Goal: Task Accomplishment & Management: Use online tool/utility

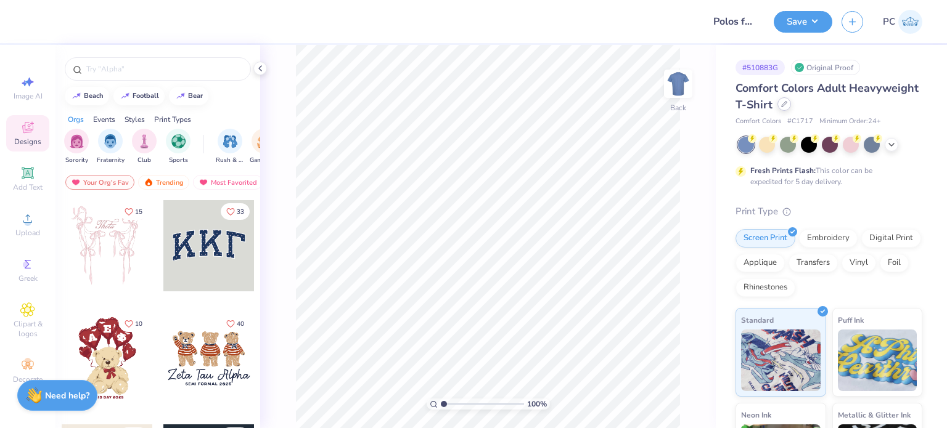
click at [791, 108] on div at bounding box center [784, 104] width 14 height 14
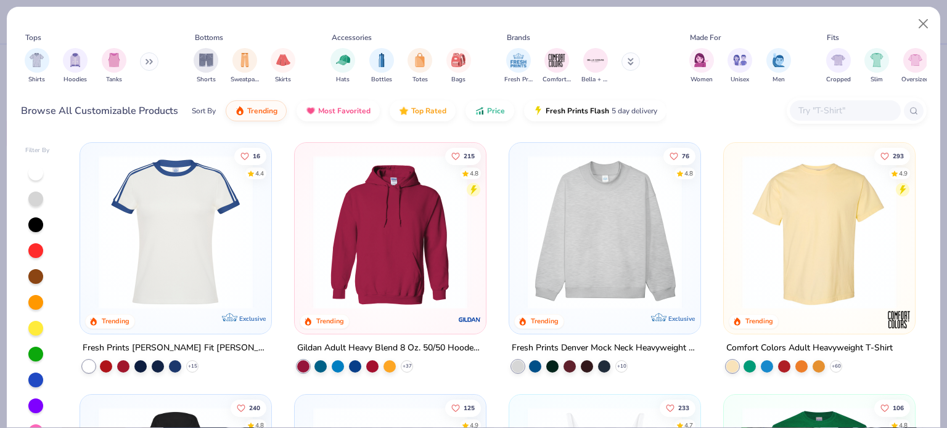
click at [836, 118] on div at bounding box center [845, 110] width 111 height 20
paste input "NKFB5675"
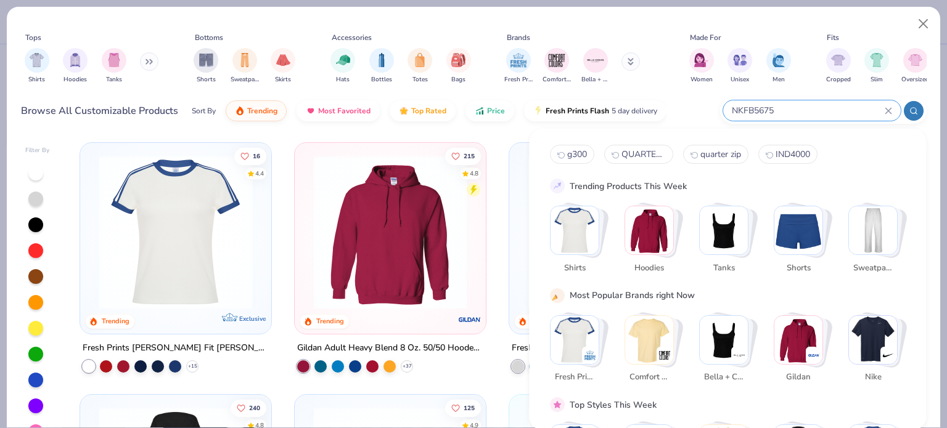
click at [829, 109] on input "NKFB5675" at bounding box center [807, 111] width 154 height 14
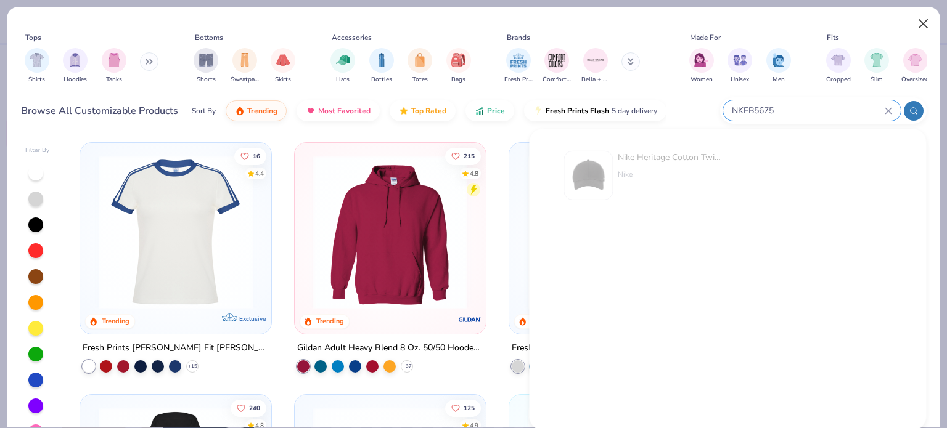
type input "NKFB5675"
click at [922, 19] on button "Close" at bounding box center [923, 23] width 23 height 23
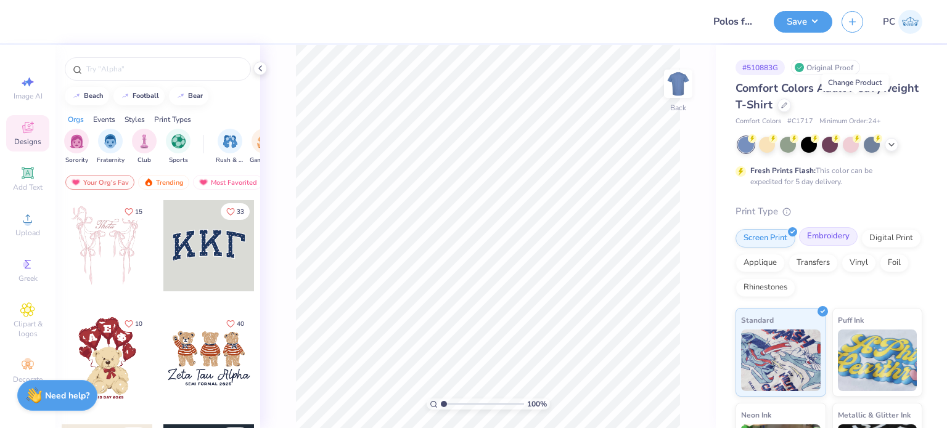
click at [821, 234] on div "Embroidery" at bounding box center [828, 236] width 59 height 18
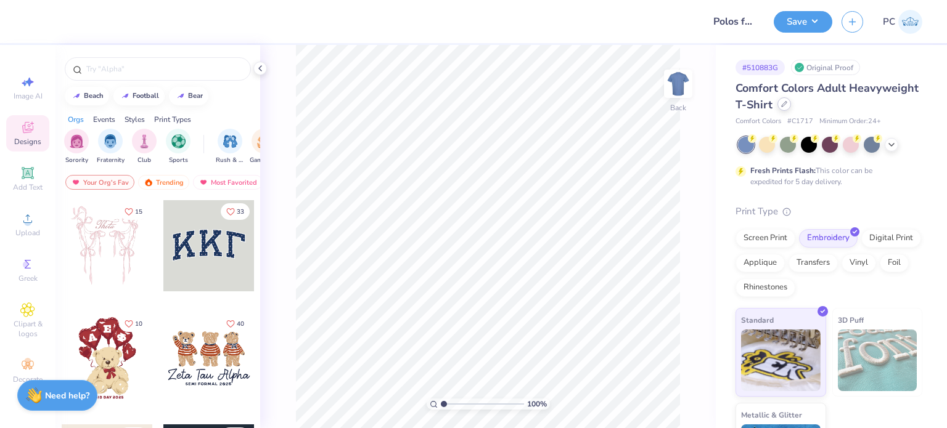
click at [787, 103] on icon at bounding box center [784, 104] width 6 height 6
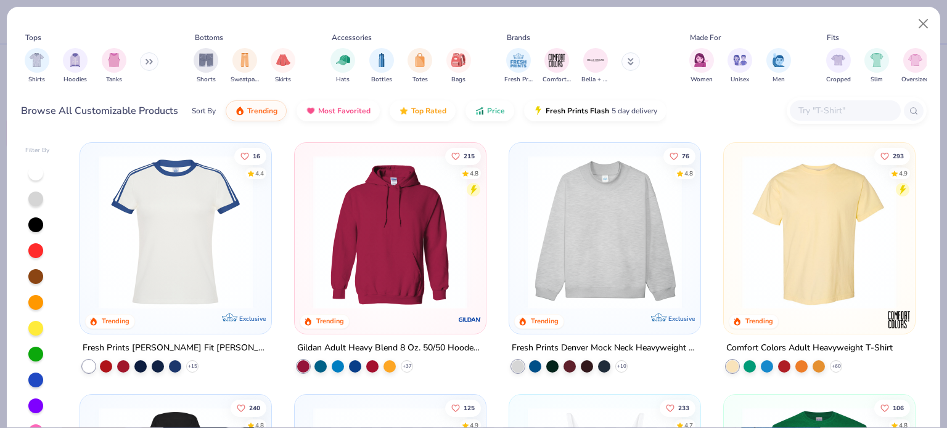
click at [811, 105] on input "text" at bounding box center [844, 111] width 95 height 14
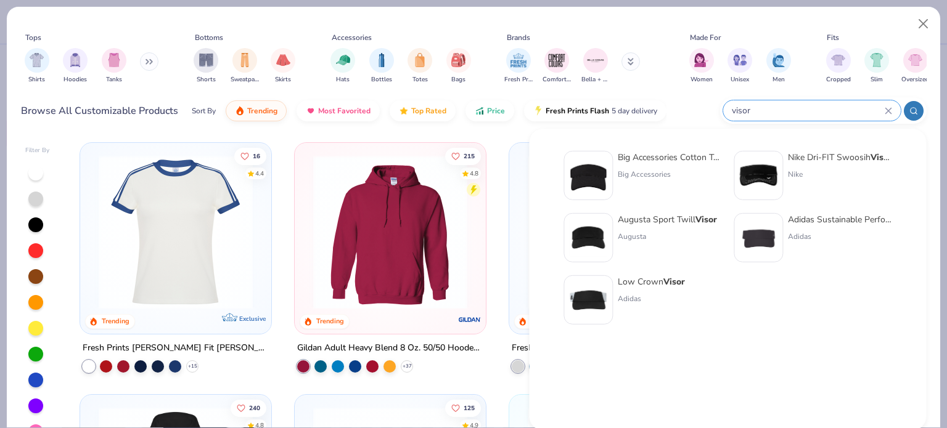
type input "visor"
click at [761, 177] on img at bounding box center [758, 176] width 38 height 38
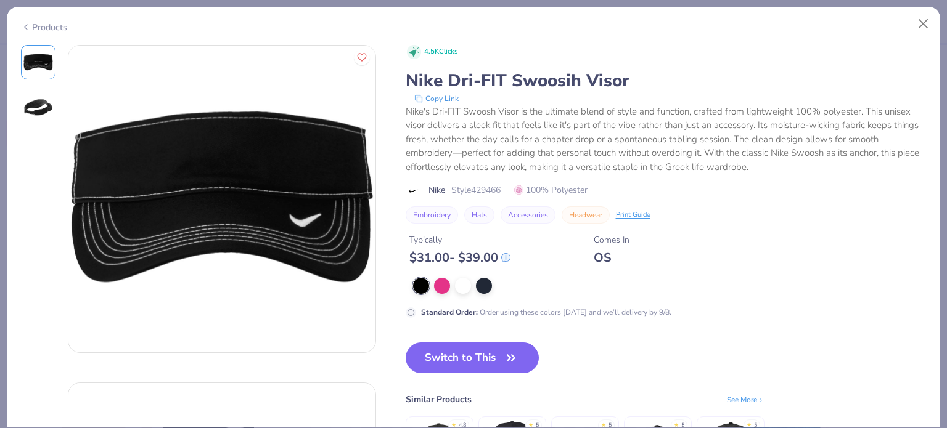
click at [480, 359] on button "Switch to This" at bounding box center [473, 358] width 134 height 31
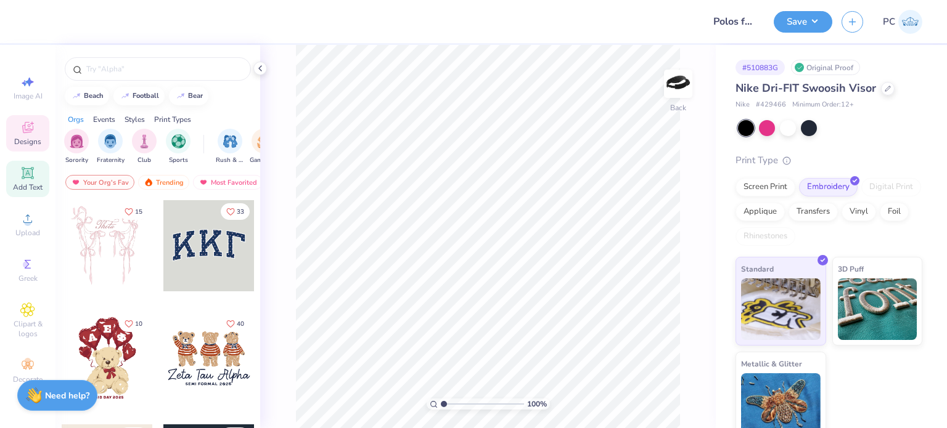
click at [33, 179] on icon at bounding box center [28, 173] width 12 height 12
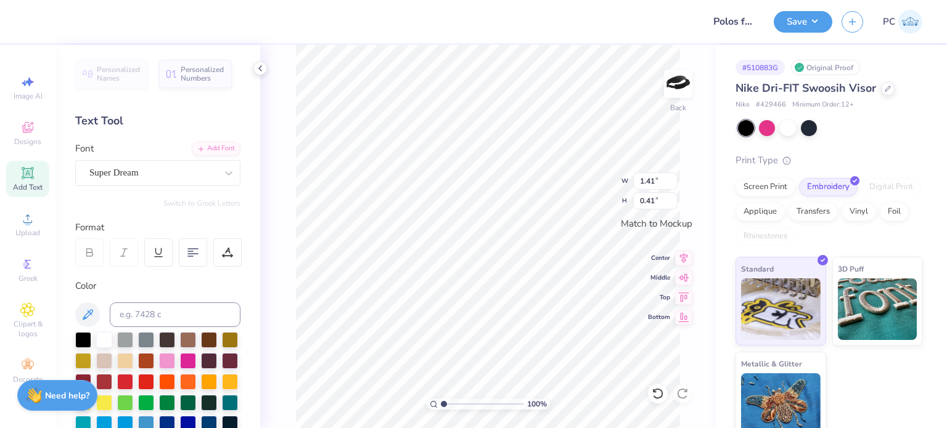
scroll to position [10, 1]
type textarea "BEAR NETWORK"
click at [205, 174] on div "Super Dream" at bounding box center [152, 172] width 129 height 19
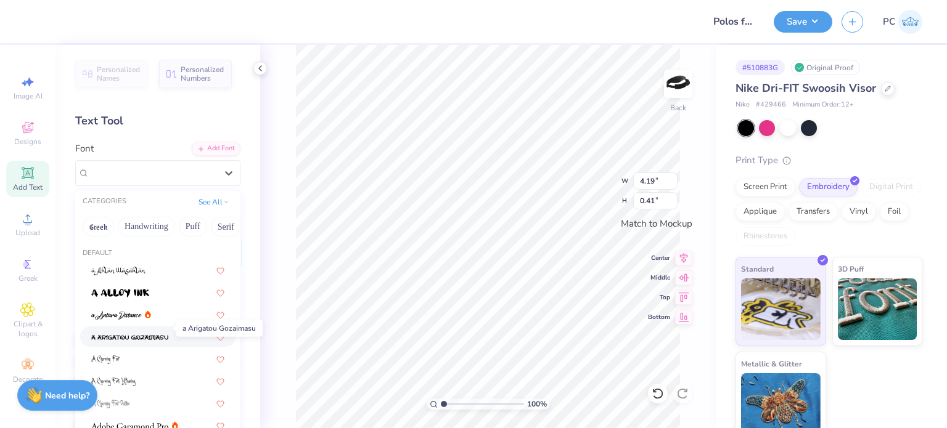
scroll to position [123, 0]
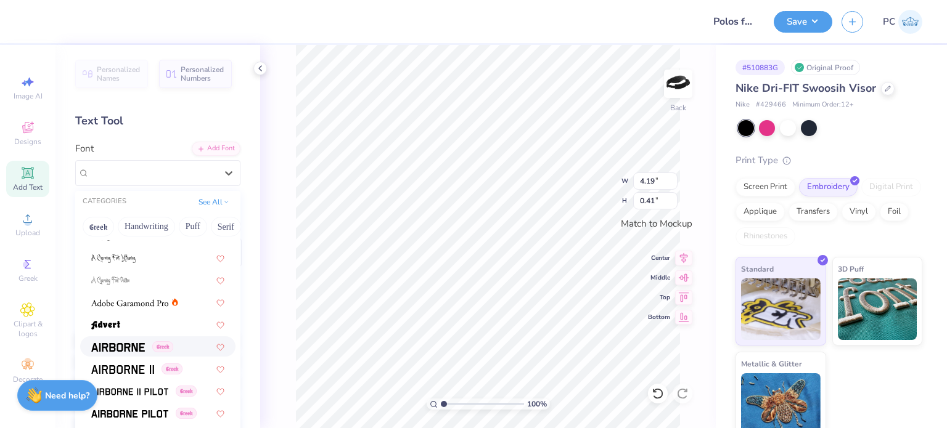
click at [133, 342] on span at bounding box center [118, 346] width 54 height 13
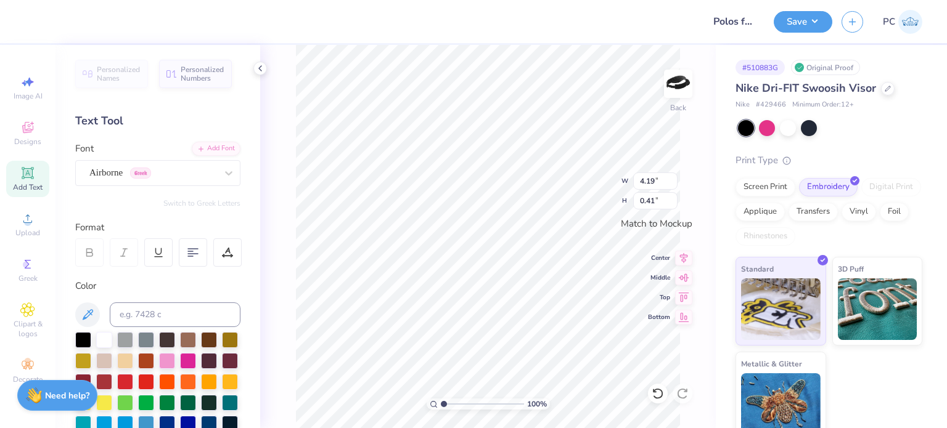
type input "4.29"
type input "0.43"
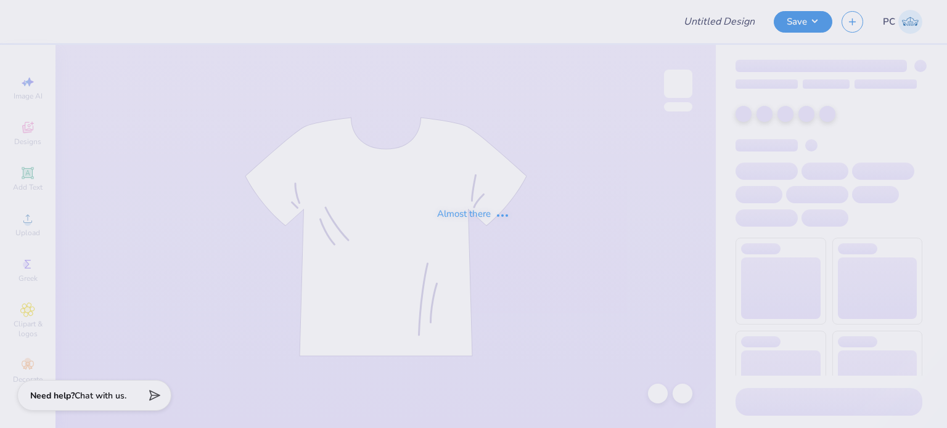
type input "DPhie Hoodies"
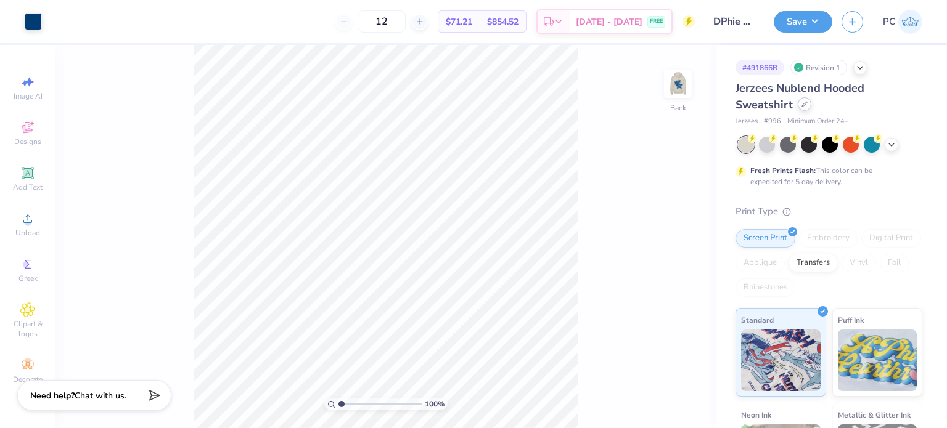
click at [801, 103] on icon at bounding box center [804, 104] width 6 height 6
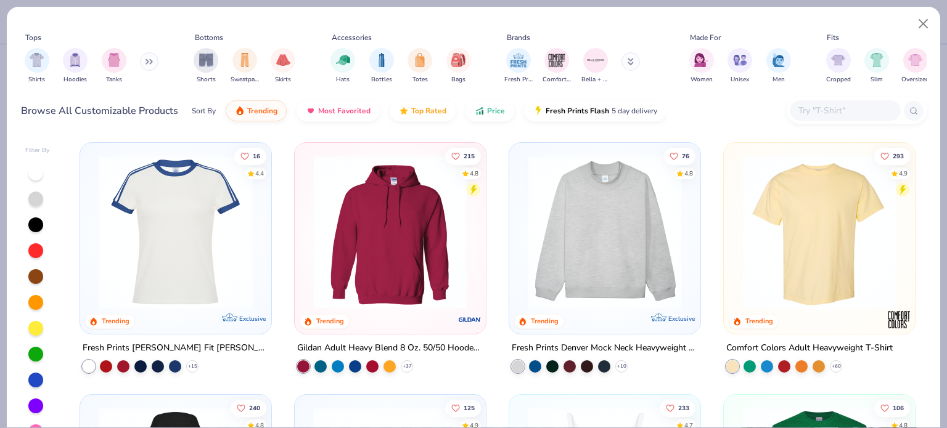
click at [831, 110] on input "text" at bounding box center [844, 111] width 95 height 14
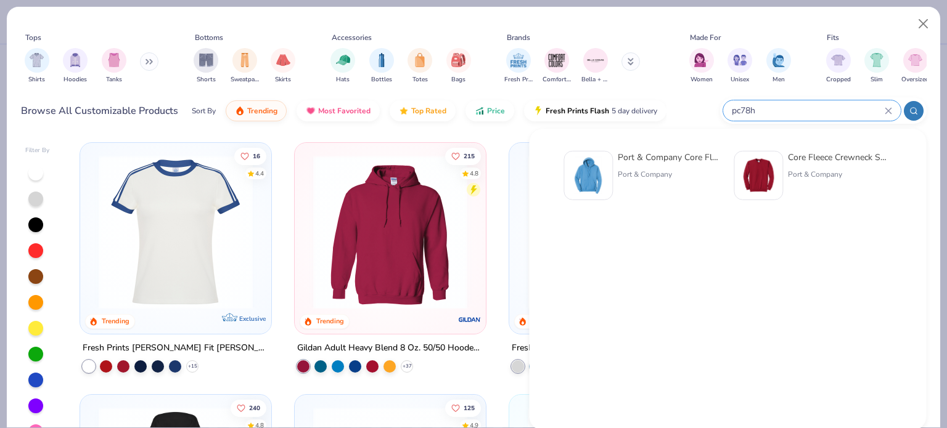
type input "pc78h"
click at [605, 167] on img at bounding box center [588, 176] width 38 height 38
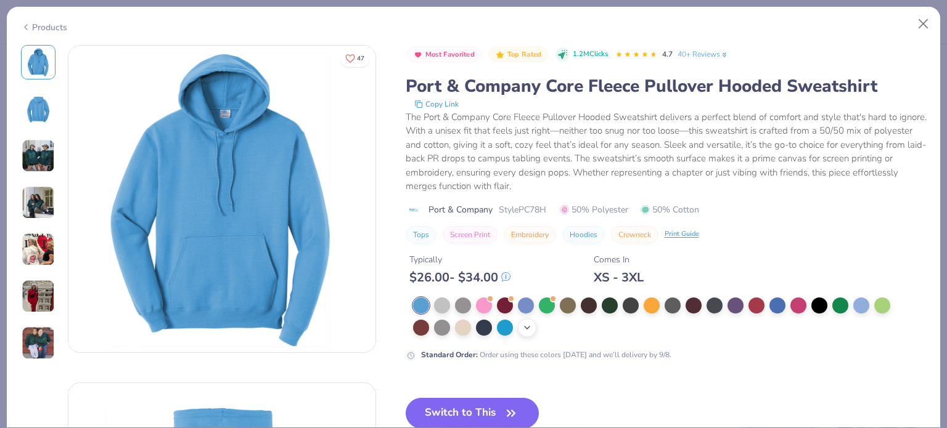
click at [527, 327] on icon at bounding box center [527, 328] width 10 height 10
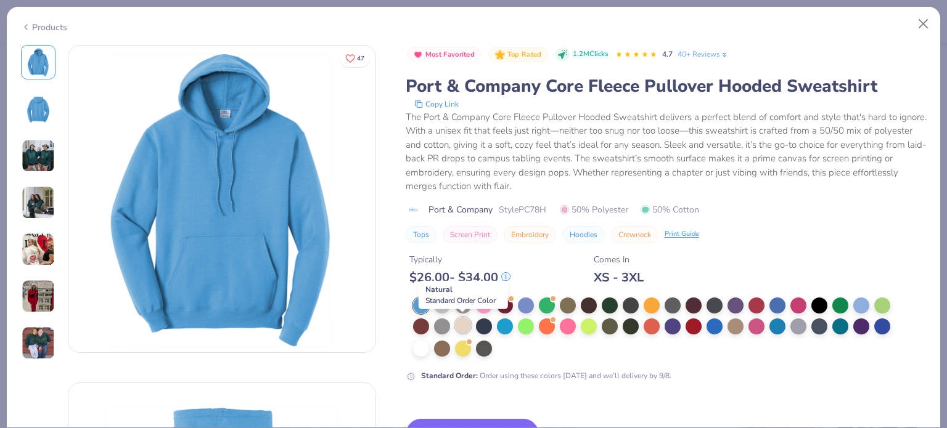
click at [465, 325] on div at bounding box center [463, 325] width 16 height 16
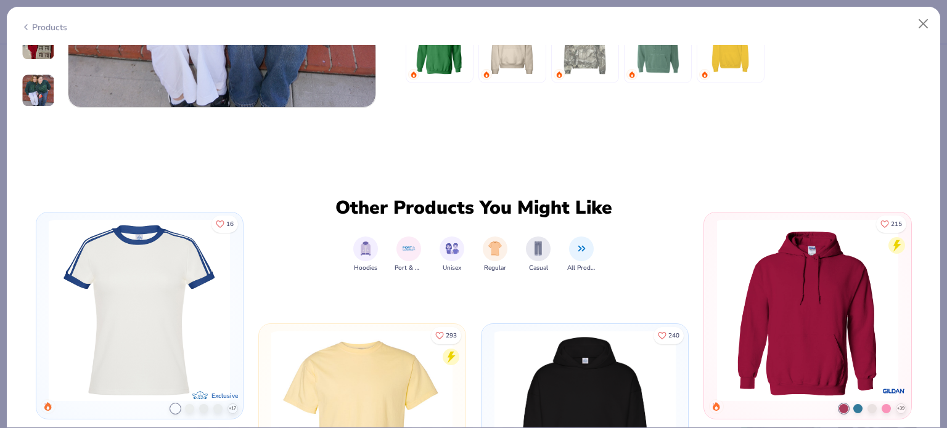
scroll to position [2096, 0]
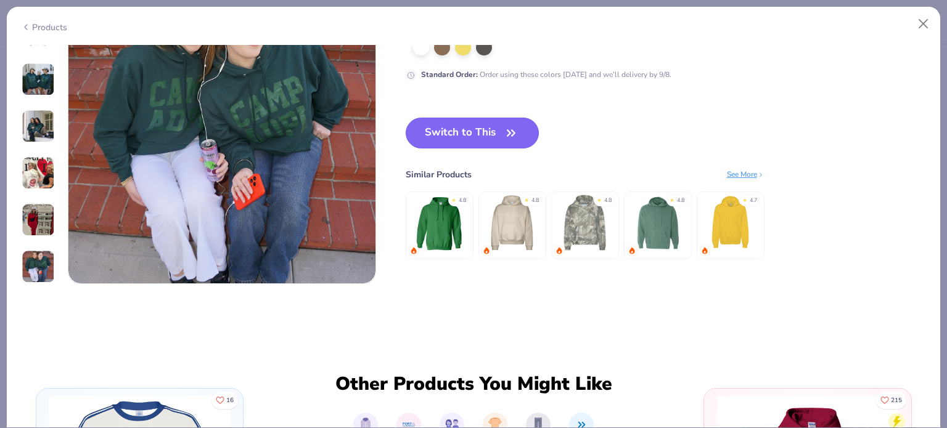
click at [489, 130] on button "Switch to This" at bounding box center [473, 133] width 134 height 31
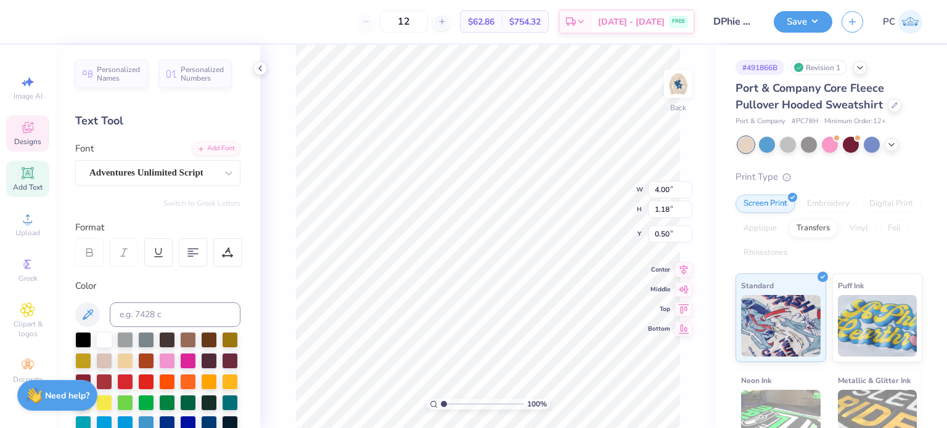
type input "3.00"
click at [677, 102] on div "Back" at bounding box center [678, 92] width 28 height 44
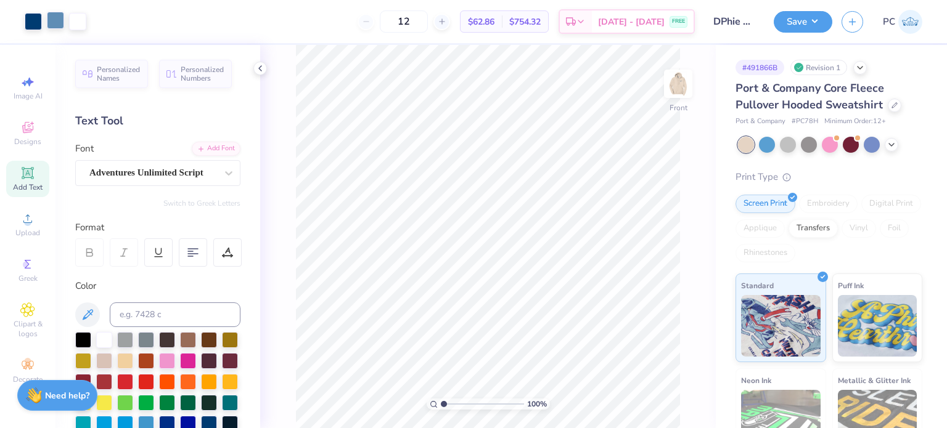
click at [59, 23] on div at bounding box center [55, 20] width 17 height 17
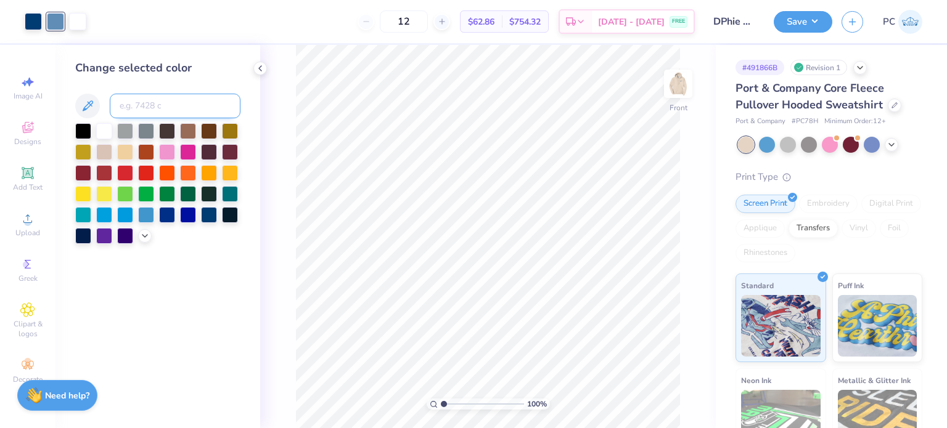
click at [141, 105] on input at bounding box center [175, 106] width 131 height 25
type input "541"
click at [260, 67] on polyline at bounding box center [260, 68] width 2 height 5
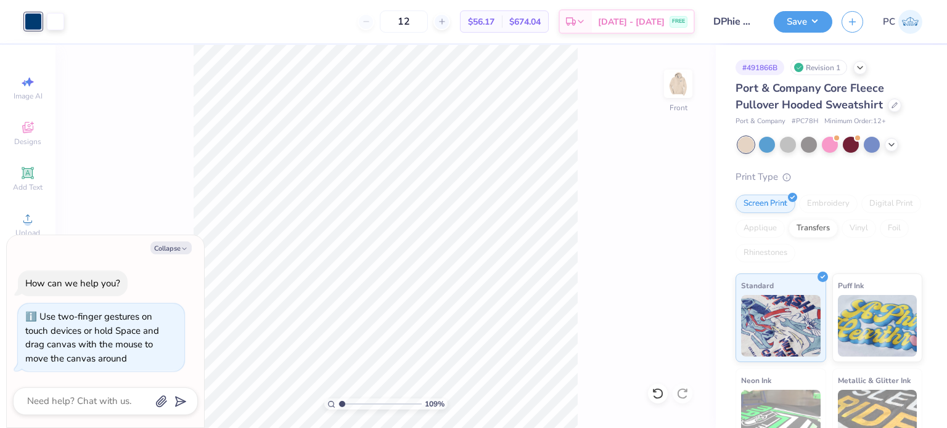
type input "1.21893821970846"
type textarea "x"
type input "1.28454855582242"
type textarea "x"
type input "2.1065601603031"
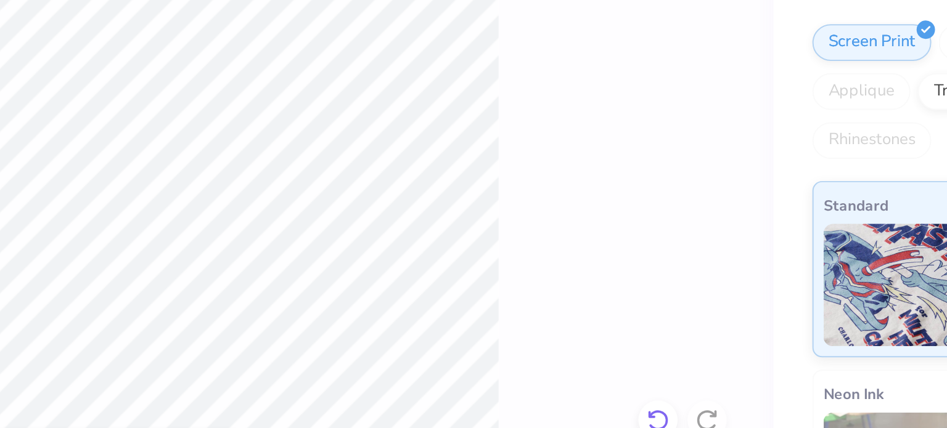
type textarea "x"
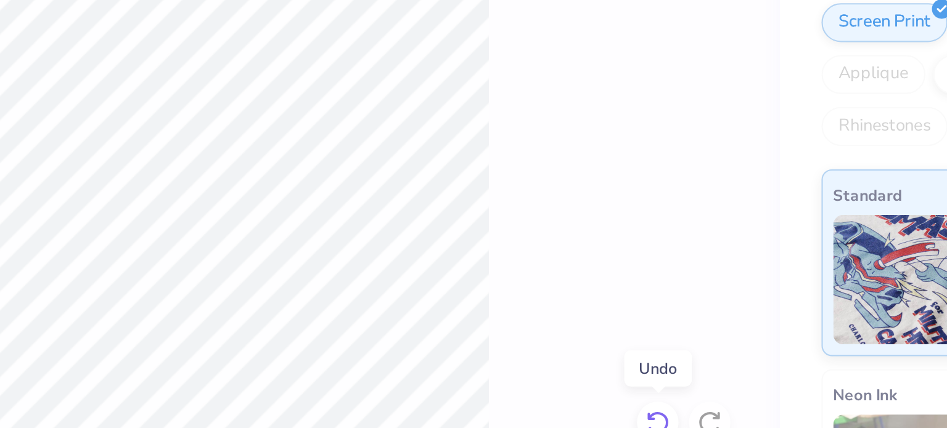
click at [658, 393] on icon at bounding box center [658, 394] width 12 height 12
type input "2.1065601603031"
type textarea "x"
click at [683, 390] on icon at bounding box center [682, 393] width 10 height 11
type input "2.1065601603031"
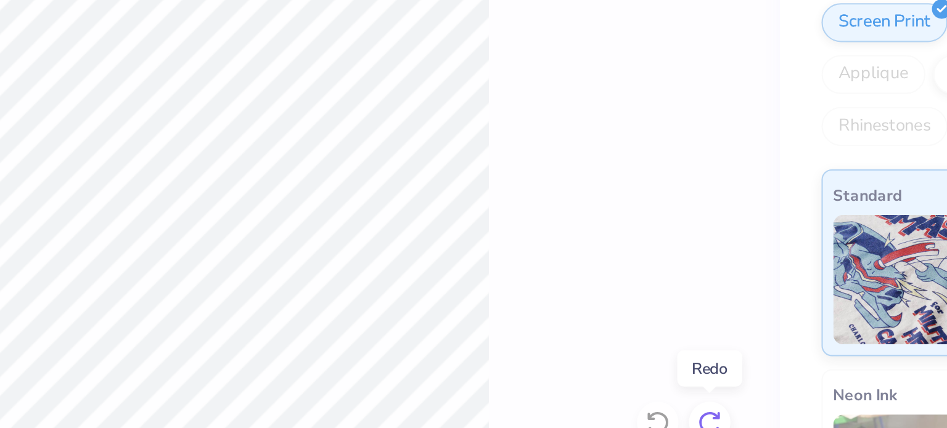
type textarea "x"
click at [659, 387] on div at bounding box center [658, 394] width 20 height 20
type input "2.1065601603031"
type textarea "x"
type input "2.1065601603031"
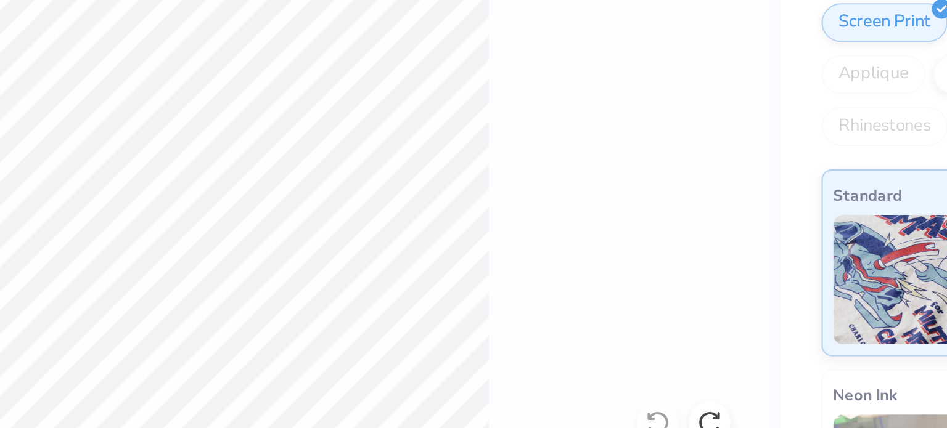
type textarea "x"
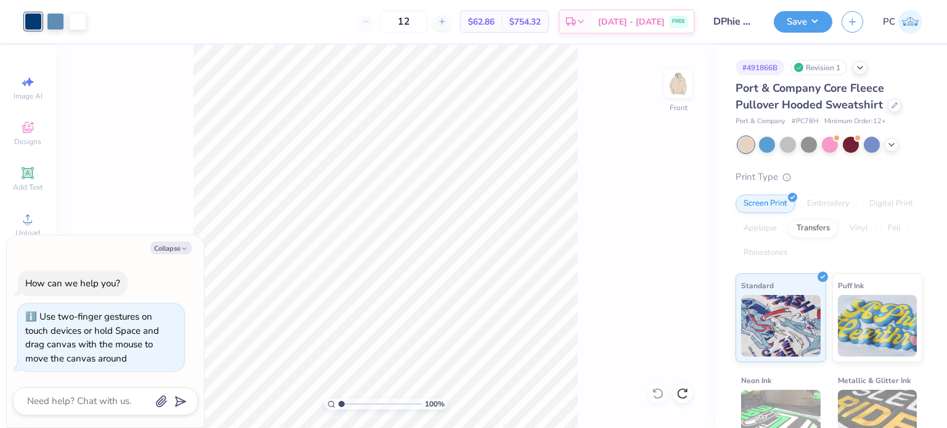
type input "1.00182716729621"
type textarea "x"
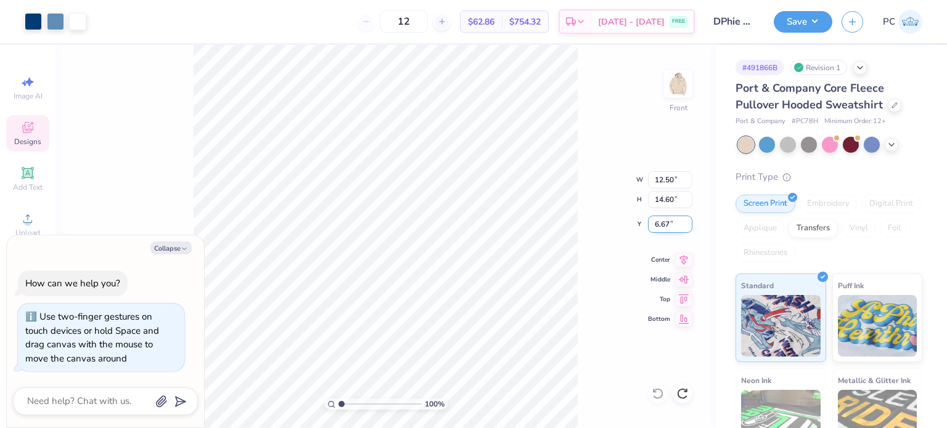
drag, startPoint x: 668, startPoint y: 224, endPoint x: 655, endPoint y: 224, distance: 12.9
click at [655, 224] on input "6.67" at bounding box center [670, 224] width 44 height 17
type input "6"
type input "1.00182716729621"
type textarea "x"
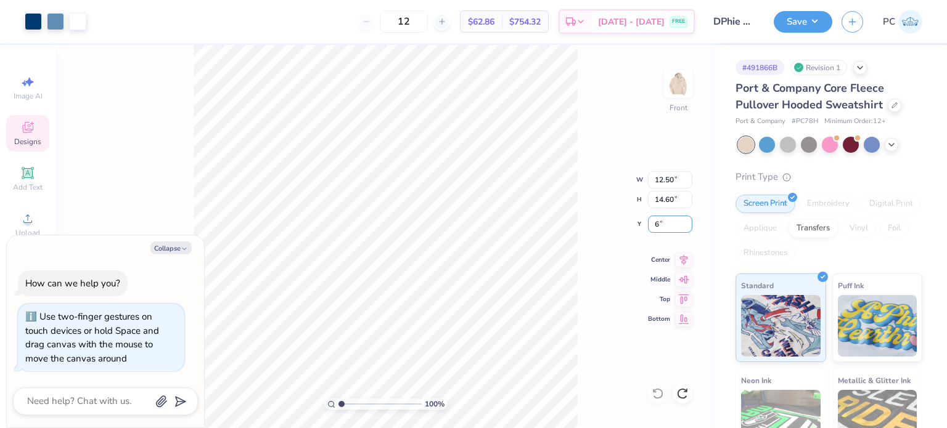
type input "6.00"
click at [684, 258] on icon at bounding box center [684, 258] width 8 height 10
type input "1.00182716729621"
type textarea "x"
type input "1.00182716729621"
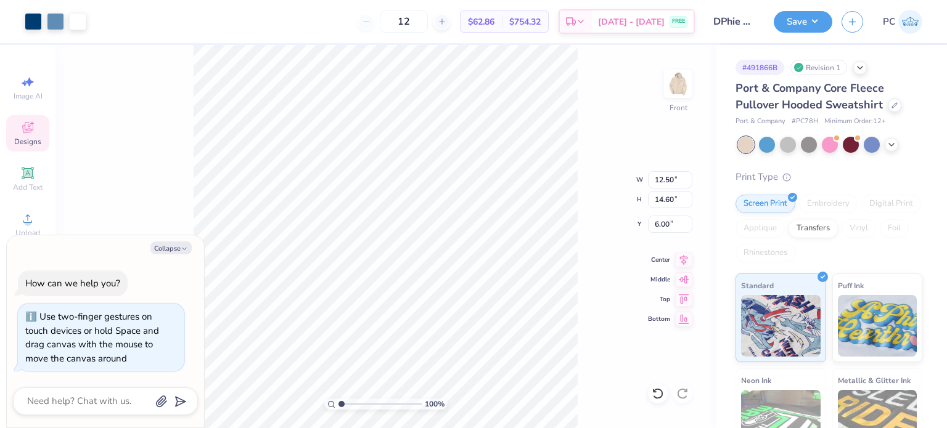
type textarea "x"
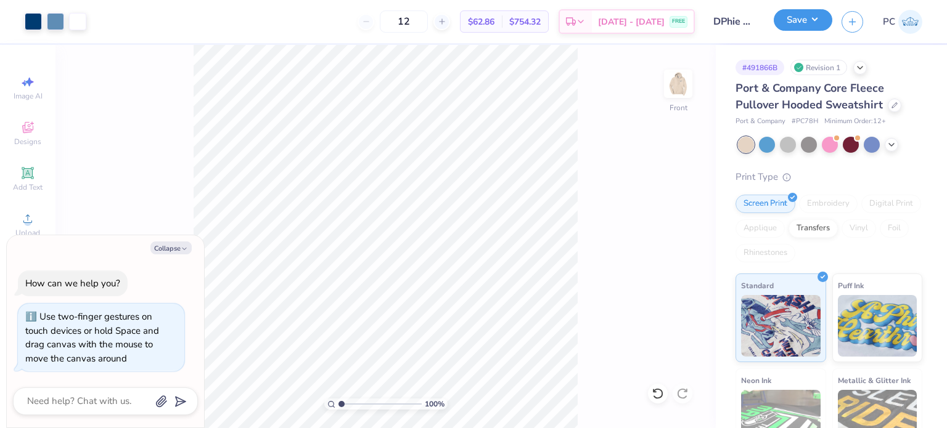
click at [794, 24] on button "Save" at bounding box center [803, 20] width 59 height 22
type input "1.00182716729621"
type textarea "x"
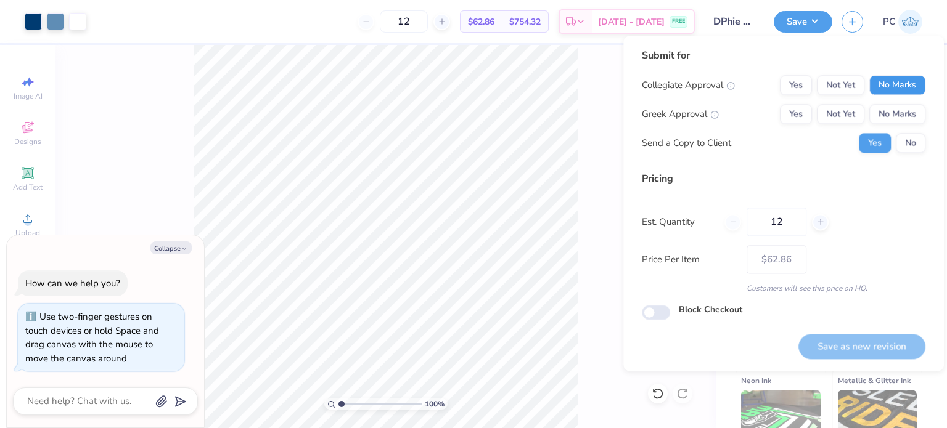
click at [910, 83] on button "No Marks" at bounding box center [897, 85] width 56 height 20
click at [803, 117] on button "Yes" at bounding box center [796, 114] width 32 height 20
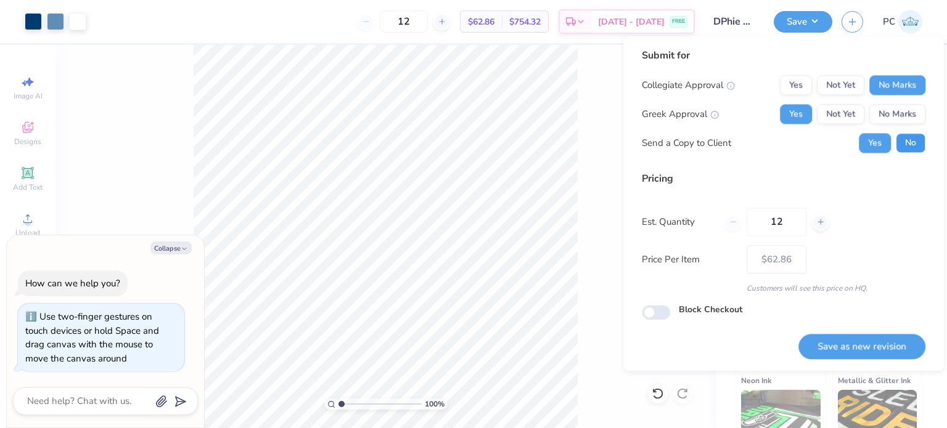
click at [907, 141] on button "No" at bounding box center [911, 143] width 30 height 20
type input "1.00182716729621"
type textarea "x"
drag, startPoint x: 870, startPoint y: 342, endPoint x: 811, endPoint y: 303, distance: 71.1
click at [870, 342] on button "Save as new revision" at bounding box center [861, 346] width 127 height 25
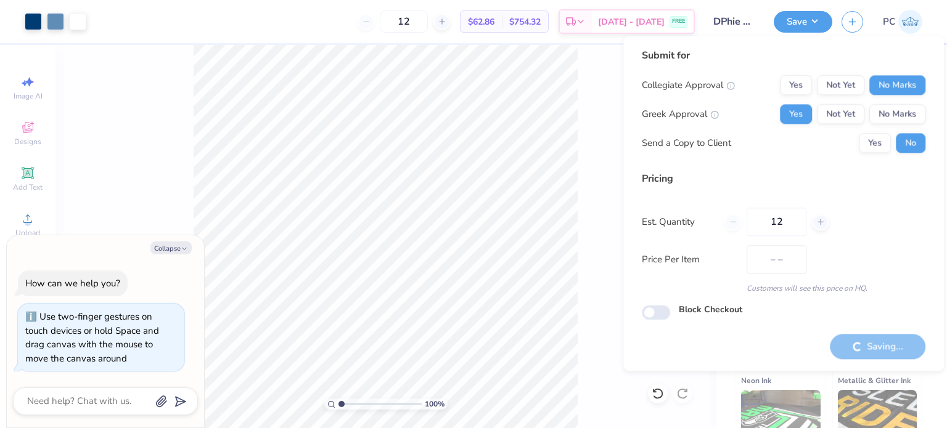
type input "$62.86"
type textarea "x"
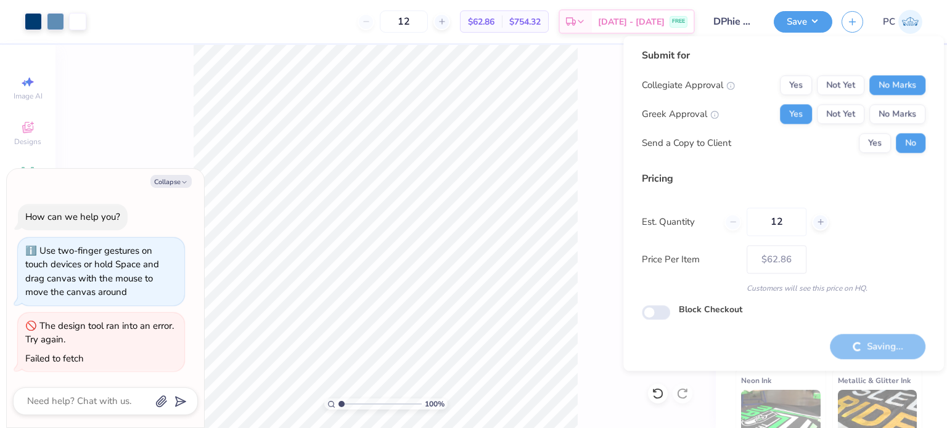
type input "1.00182716729621"
type textarea "x"
type input "1.00182716729621"
type textarea "x"
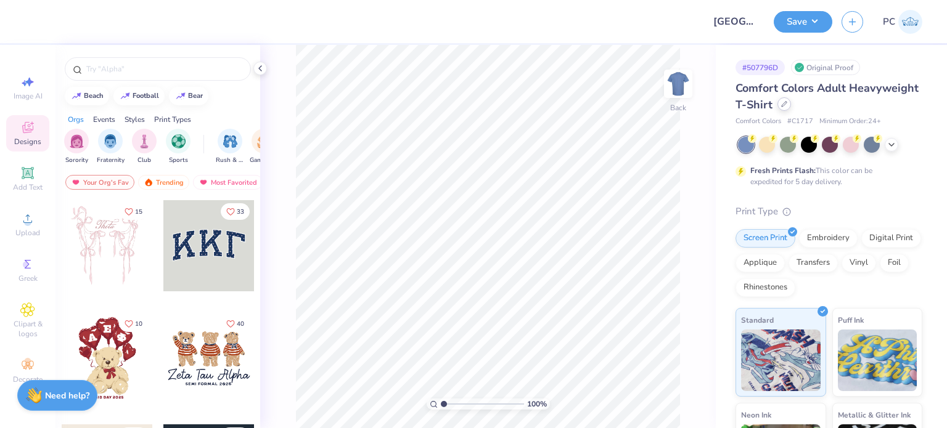
click at [787, 107] on icon at bounding box center [784, 104] width 6 height 6
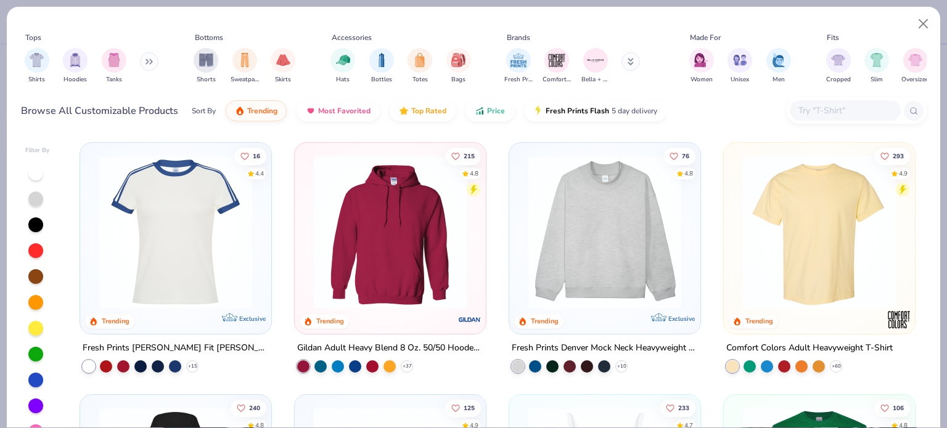
click at [843, 113] on input "text" at bounding box center [844, 111] width 95 height 14
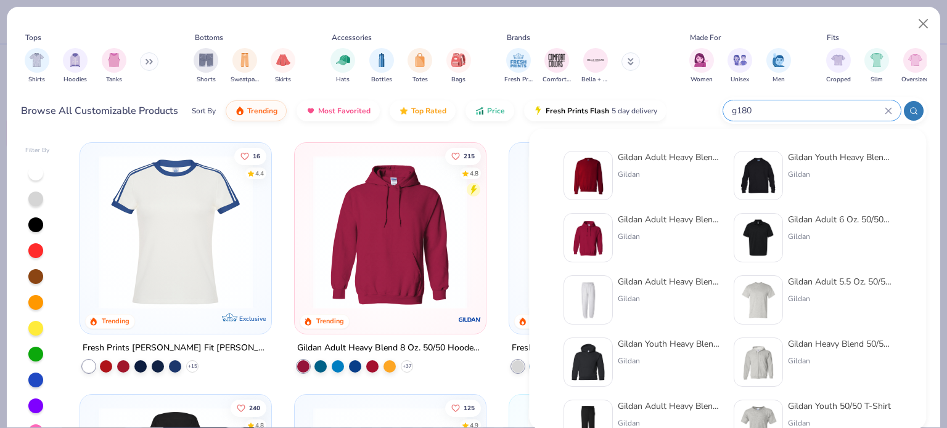
type input "g180"
click at [597, 174] on img at bounding box center [588, 176] width 38 height 38
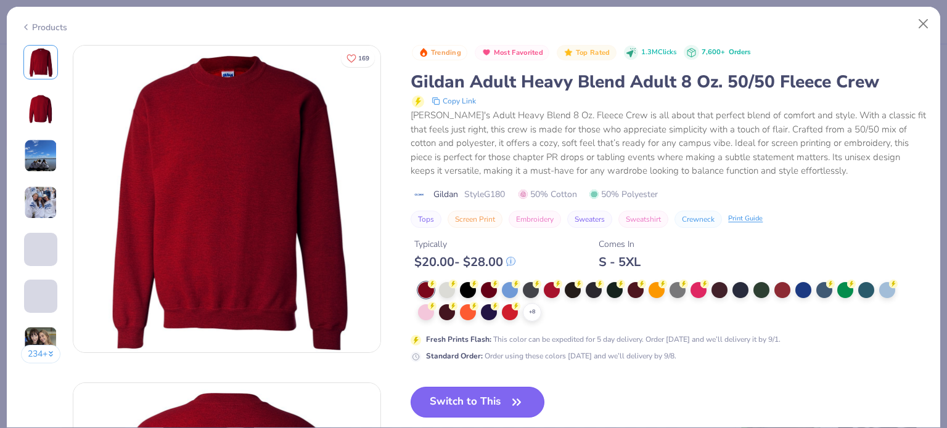
click at [489, 404] on button "Switch to This" at bounding box center [478, 402] width 134 height 31
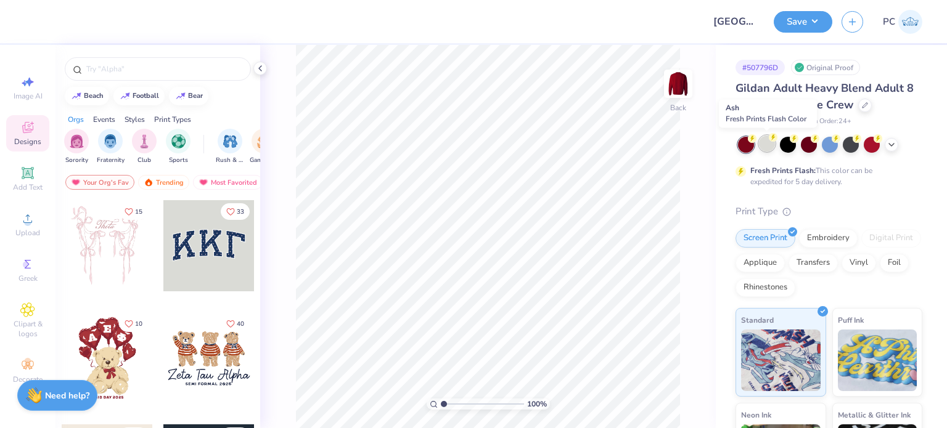
click at [772, 141] on icon at bounding box center [773, 137] width 9 height 9
click at [42, 220] on div "Upload" at bounding box center [27, 225] width 43 height 36
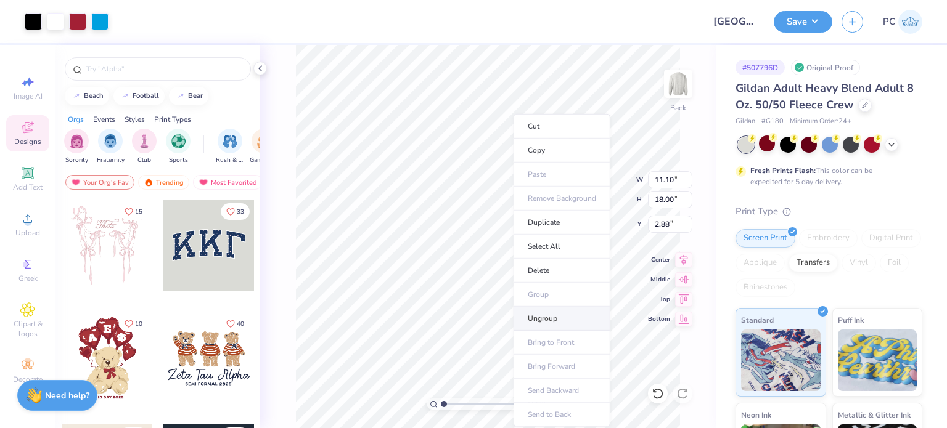
click at [554, 311] on li "Ungroup" at bounding box center [561, 319] width 97 height 24
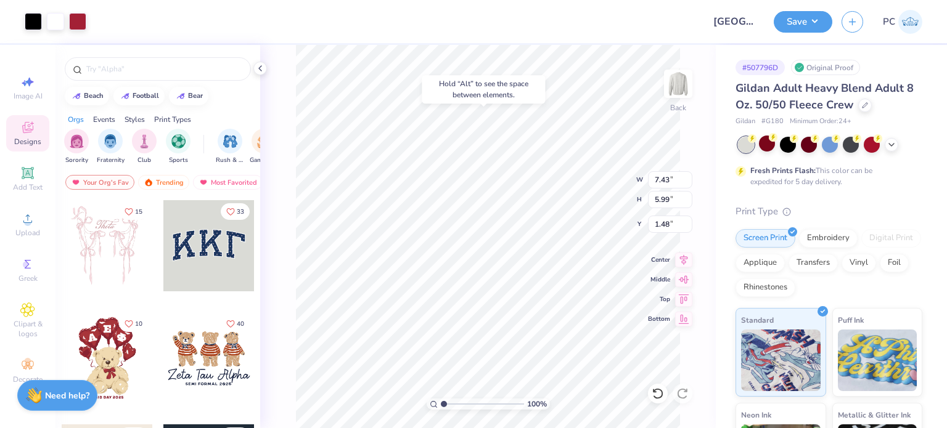
type input "1.48"
click at [558, 290] on li "Group" at bounding box center [555, 295] width 97 height 24
click at [534, 224] on li "Duplicate" at bounding box center [541, 223] width 97 height 24
type input "3.88"
click at [530, 128] on li "Cut" at bounding box center [556, 126] width 97 height 25
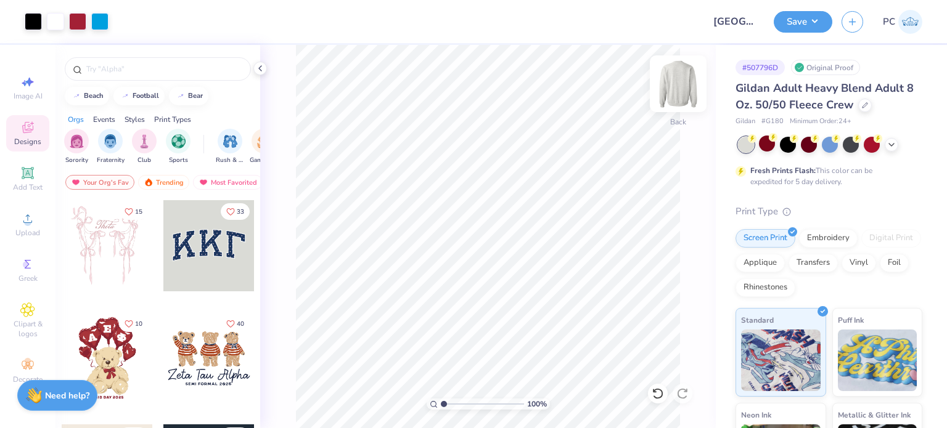
click at [673, 87] on img at bounding box center [677, 83] width 49 height 49
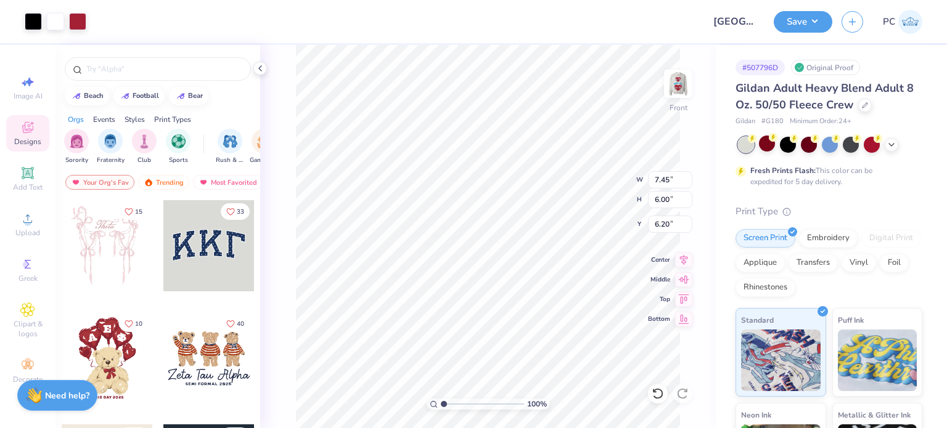
type input "11.93"
click at [683, 91] on img at bounding box center [677, 83] width 49 height 49
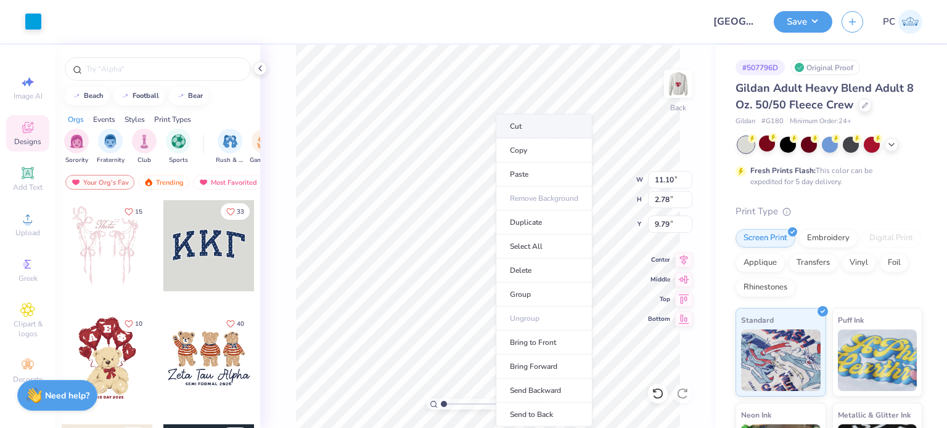
click at [534, 131] on li "Cut" at bounding box center [544, 126] width 97 height 25
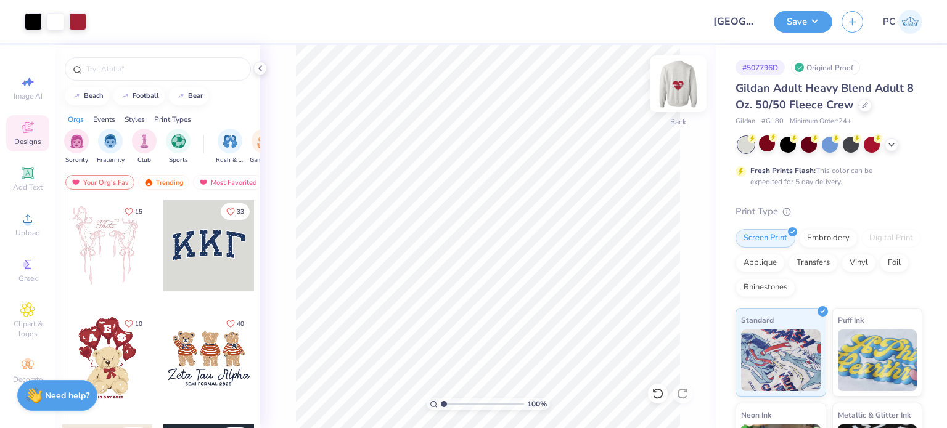
click at [687, 77] on img at bounding box center [677, 83] width 49 height 49
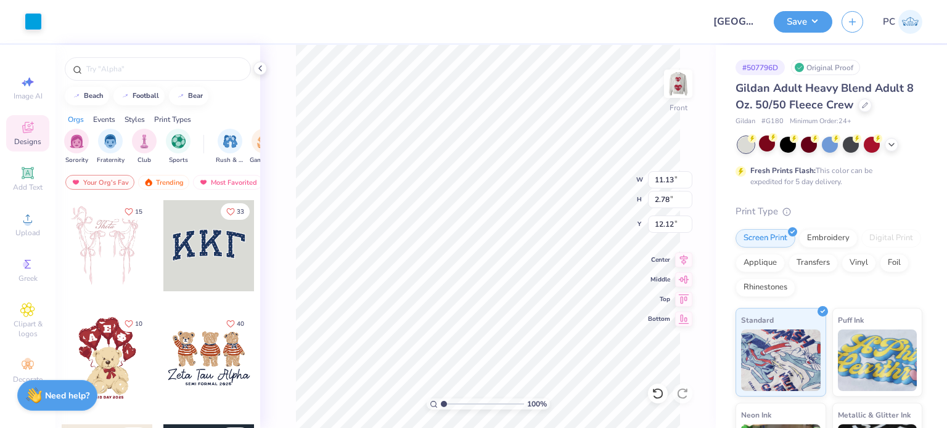
type input "3.00"
type input "8.01"
type input "11.98"
type input "9.66"
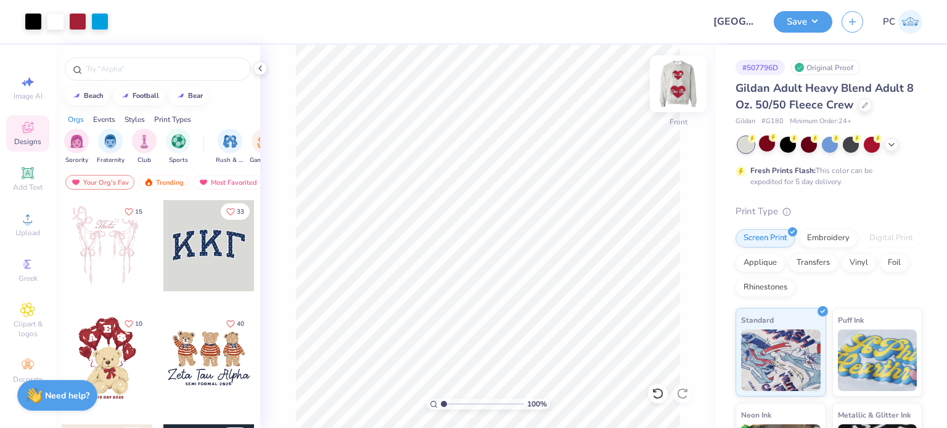
click at [689, 91] on img at bounding box center [677, 83] width 49 height 49
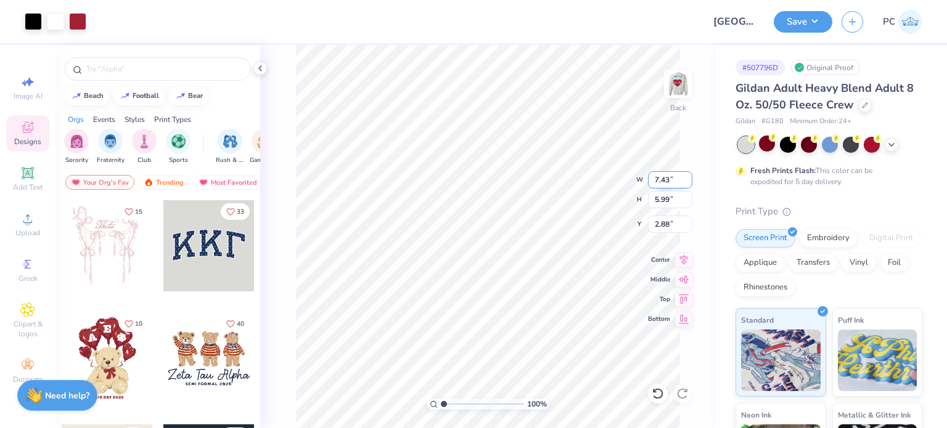
drag, startPoint x: 674, startPoint y: 177, endPoint x: 655, endPoint y: 175, distance: 18.6
click at [655, 175] on input "7.43" at bounding box center [670, 179] width 44 height 17
type input "3.72"
type input "3.00"
drag, startPoint x: 681, startPoint y: 222, endPoint x: 653, endPoint y: 221, distance: 27.7
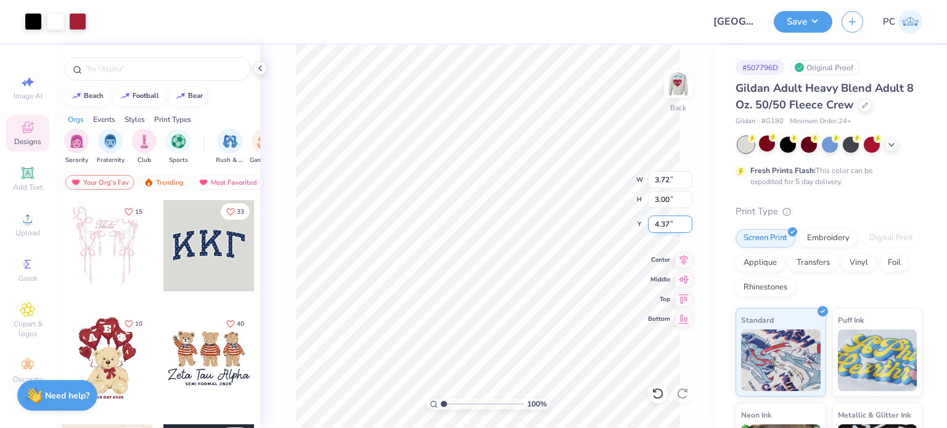
click at [653, 221] on input "4.37" at bounding box center [670, 224] width 44 height 17
type input "3.00"
click at [669, 81] on img at bounding box center [677, 83] width 49 height 49
drag, startPoint x: 672, startPoint y: 179, endPoint x: 649, endPoint y: 179, distance: 23.4
click at [649, 179] on input "11.13" at bounding box center [670, 179] width 44 height 17
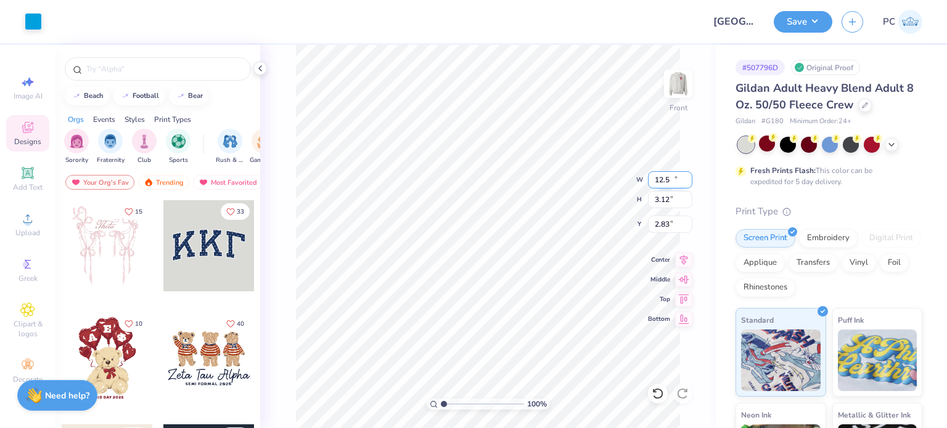
type input "12.50"
type input "3.12"
type input "2.83"
click at [682, 257] on icon at bounding box center [683, 258] width 17 height 15
click at [682, 256] on icon at bounding box center [684, 258] width 8 height 10
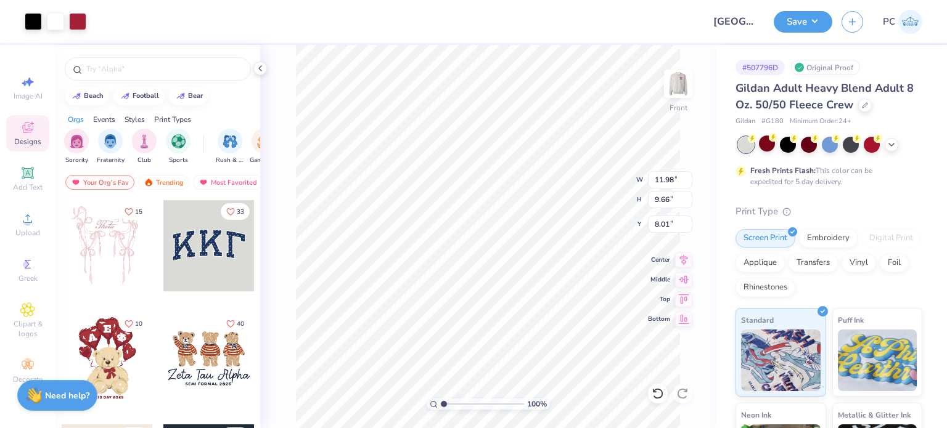
type input "6.44"
click at [684, 260] on icon at bounding box center [683, 258] width 17 height 15
click at [676, 277] on icon at bounding box center [683, 278] width 17 height 15
type input "6.61"
click at [690, 256] on icon at bounding box center [683, 258] width 17 height 15
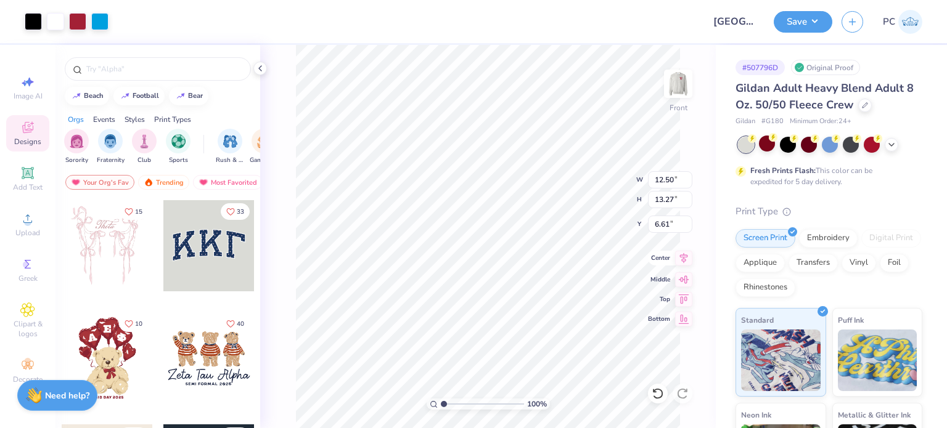
click at [685, 256] on icon at bounding box center [684, 258] width 8 height 10
click at [685, 288] on div "100 % Front W 12.50 12.50 " H 13.27 13.27 " Y 6.61 6.61 " Center Middle Top Bot…" at bounding box center [488, 236] width 456 height 383
click at [683, 295] on div "100 % Front W 12.50 H 13.27 Y 6.61 Center Middle Top Bottom" at bounding box center [488, 236] width 456 height 383
drag, startPoint x: 678, startPoint y: 226, endPoint x: 653, endPoint y: 223, distance: 25.5
click at [653, 223] on input "6.61" at bounding box center [670, 224] width 44 height 17
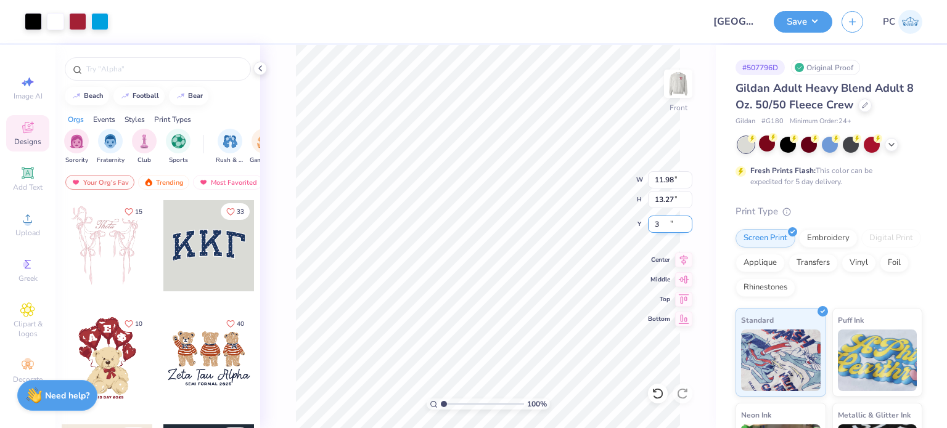
type input "3.00"
click at [661, 391] on icon at bounding box center [657, 393] width 10 height 11
drag, startPoint x: 673, startPoint y: 226, endPoint x: 654, endPoint y: 226, distance: 19.1
click at [654, 226] on input "6.61" at bounding box center [670, 224] width 44 height 17
type input "3.00"
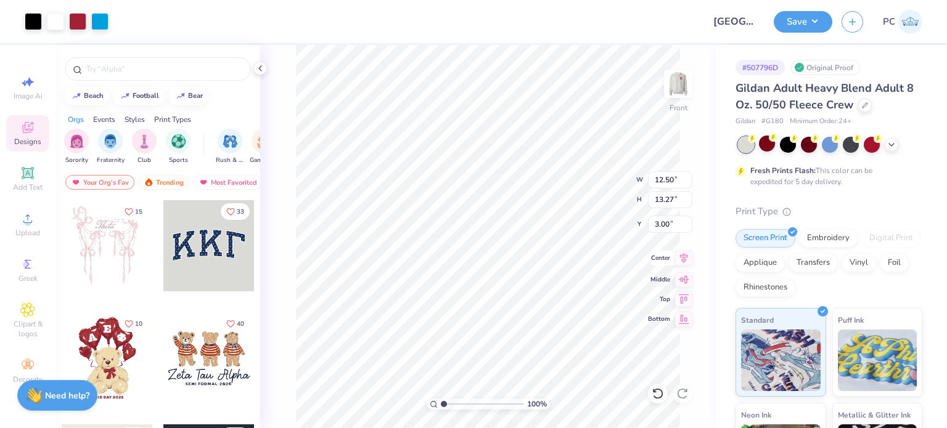
click at [682, 256] on icon at bounding box center [683, 258] width 17 height 15
click at [683, 258] on icon at bounding box center [684, 258] width 8 height 10
click at [808, 17] on button "Save" at bounding box center [803, 20] width 59 height 22
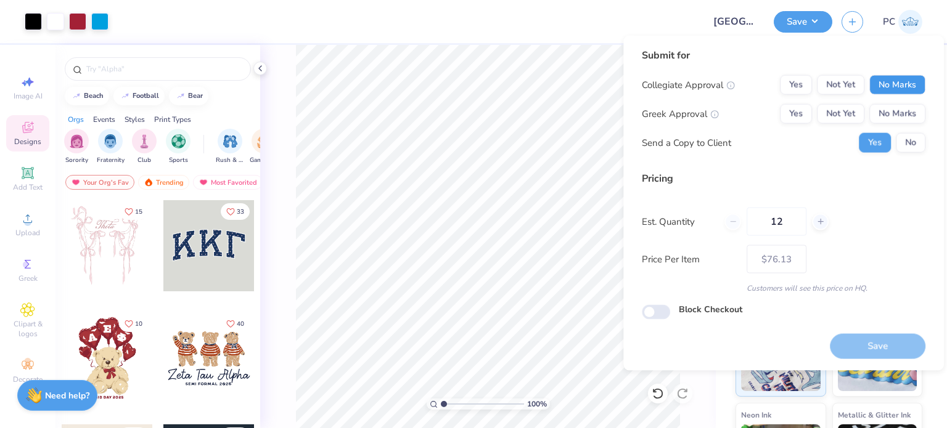
click at [902, 89] on button "No Marks" at bounding box center [897, 85] width 56 height 20
click at [782, 112] on button "Yes" at bounding box center [796, 114] width 32 height 20
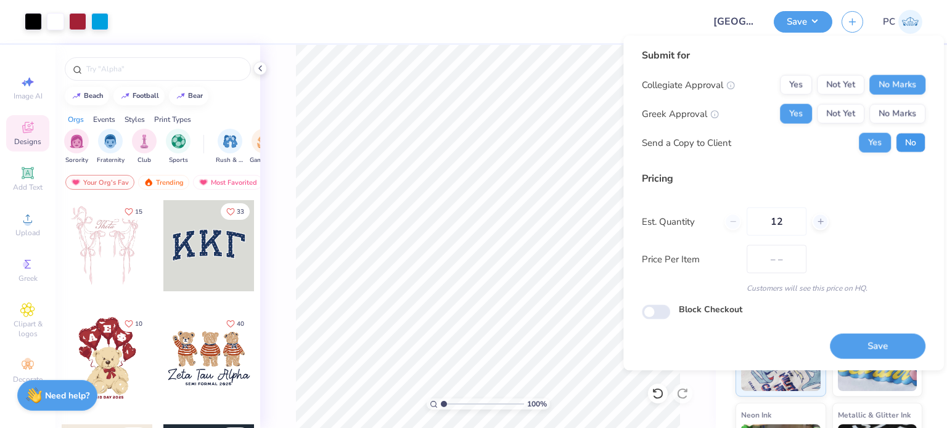
click at [906, 144] on button "No" at bounding box center [911, 143] width 30 height 20
drag, startPoint x: 876, startPoint y: 350, endPoint x: 850, endPoint y: 330, distance: 32.5
click at [875, 350] on button "Save" at bounding box center [878, 345] width 96 height 25
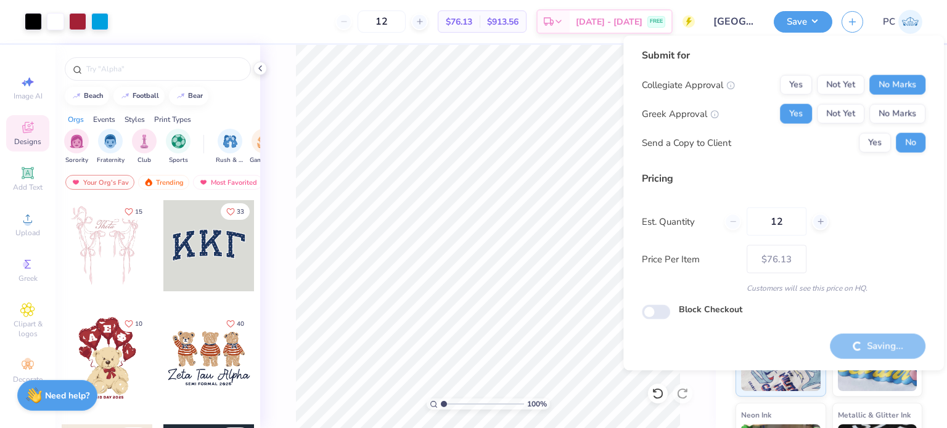
type input "– –"
